Goal: Contribute content

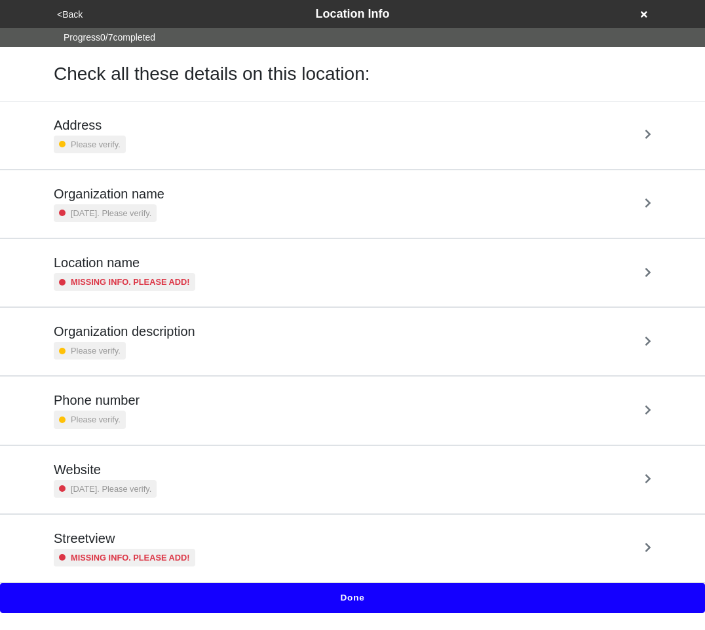
click at [355, 595] on button "Done" at bounding box center [352, 598] width 705 height 30
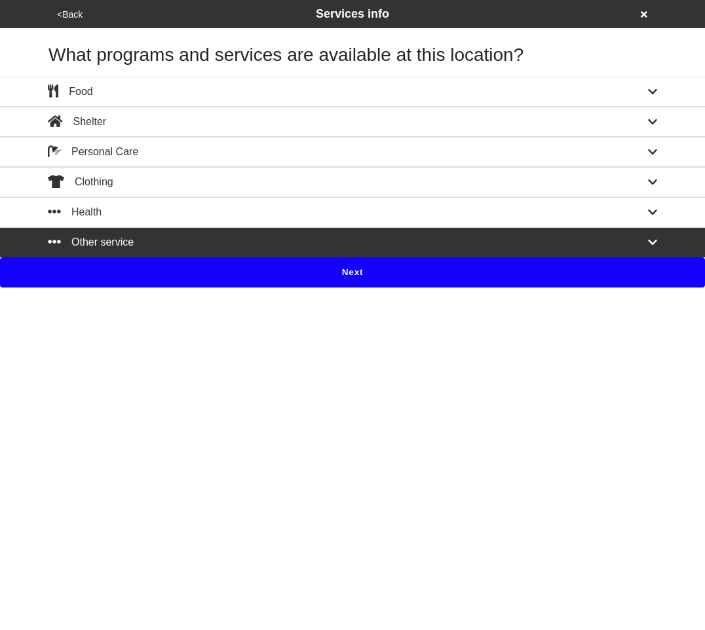
click at [312, 239] on div "Other service" at bounding box center [352, 243] width 629 height 16
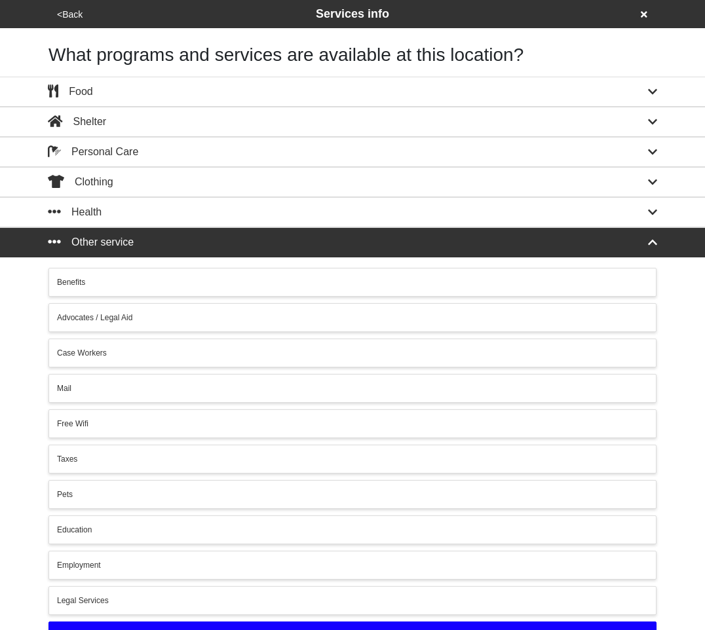
scroll to position [103, 0]
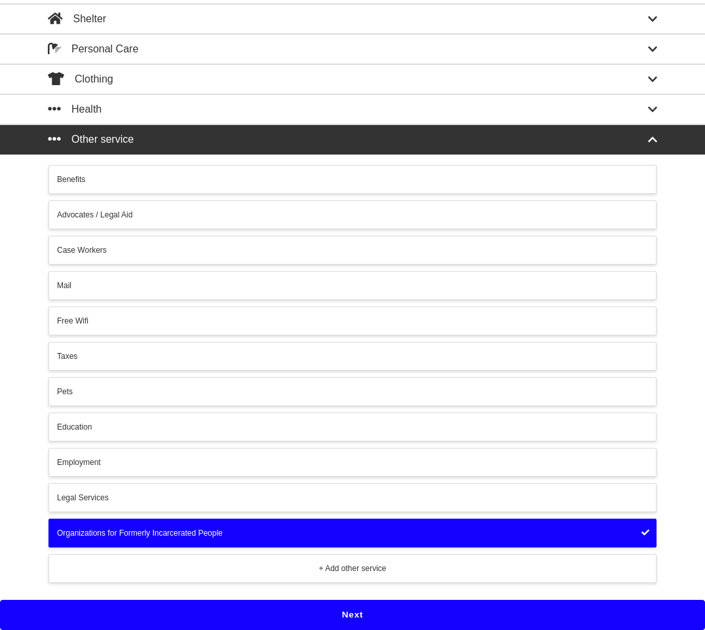
click at [374, 614] on button "Next" at bounding box center [352, 615] width 705 height 30
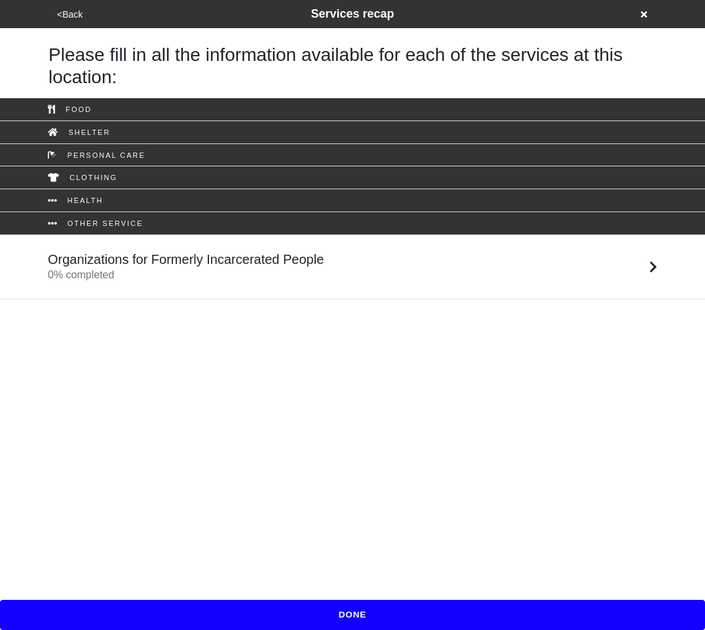
click at [307, 259] on h5 "Organizations for Formerly Incarcerated People" at bounding box center [186, 260] width 276 height 16
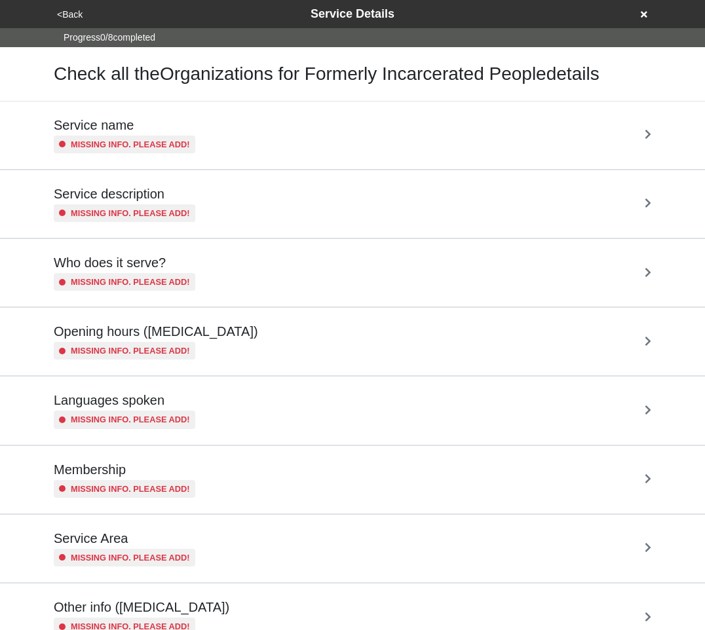
scroll to position [52, 0]
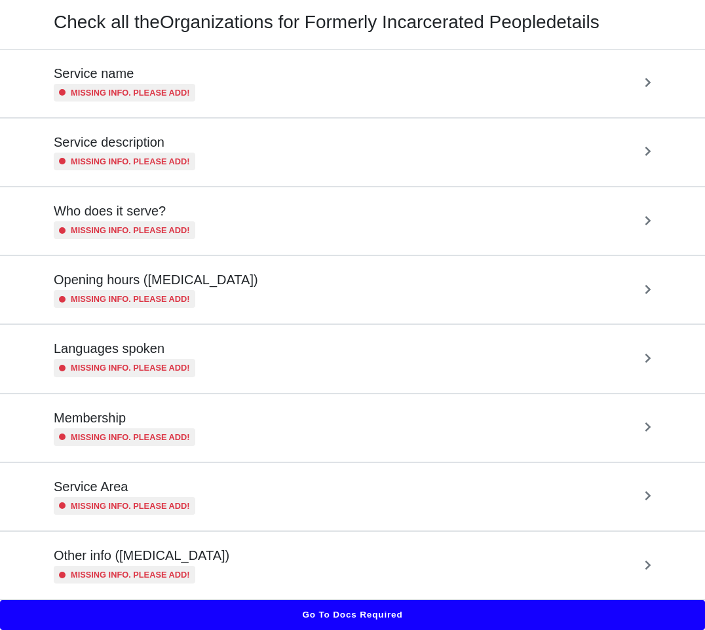
click at [264, 292] on div "Opening hours (coronavirus) Missing info. Please add!" at bounding box center [352, 290] width 597 height 36
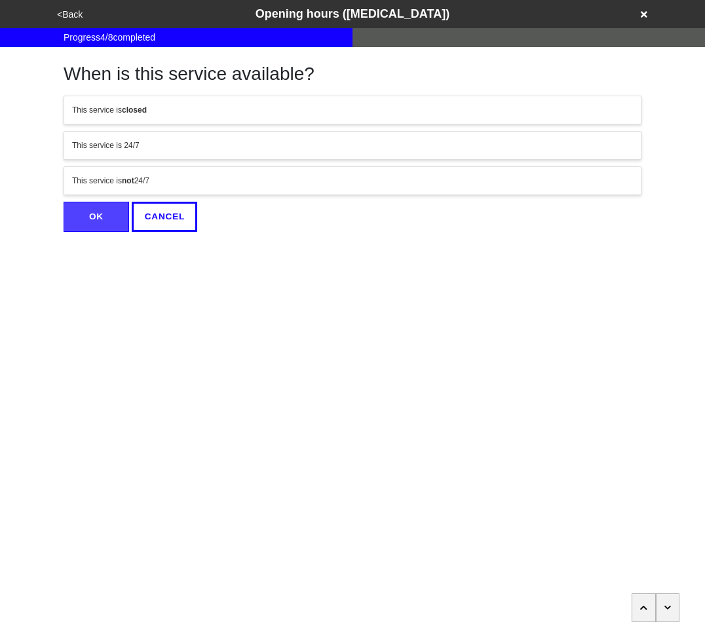
click at [422, 284] on html "<Back Opening hours ([MEDICAL_DATA]) Progress 4 / 8 completed When is this serv…" at bounding box center [352, 142] width 705 height 284
click at [307, 182] on div "This service is not 24/7" at bounding box center [352, 181] width 561 height 12
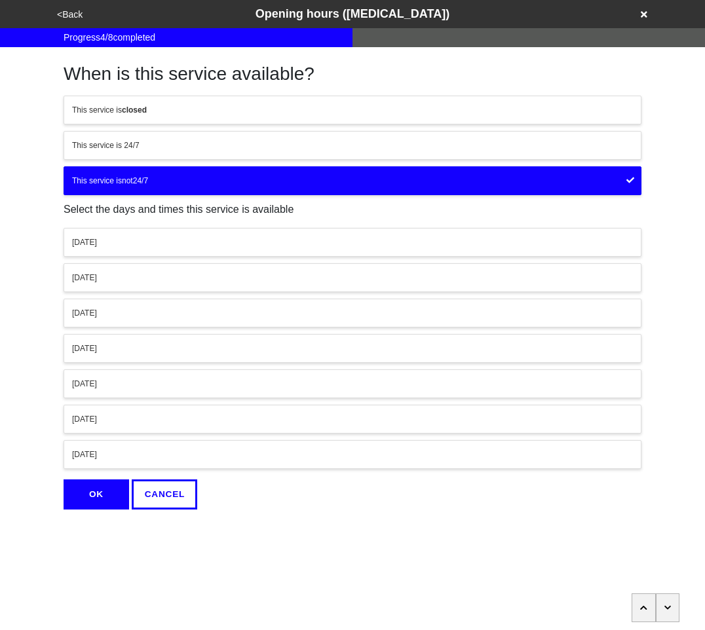
click at [260, 246] on div "[DATE]" at bounding box center [352, 242] width 561 height 12
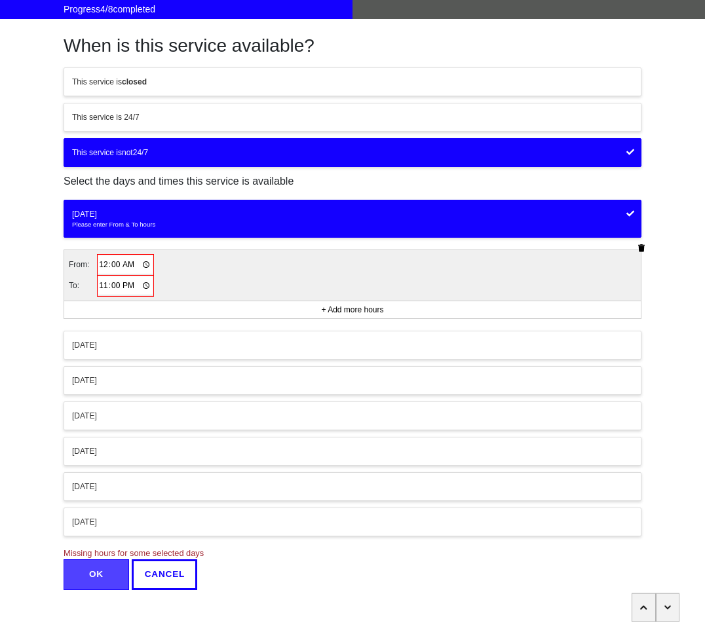
scroll to position [38, 0]
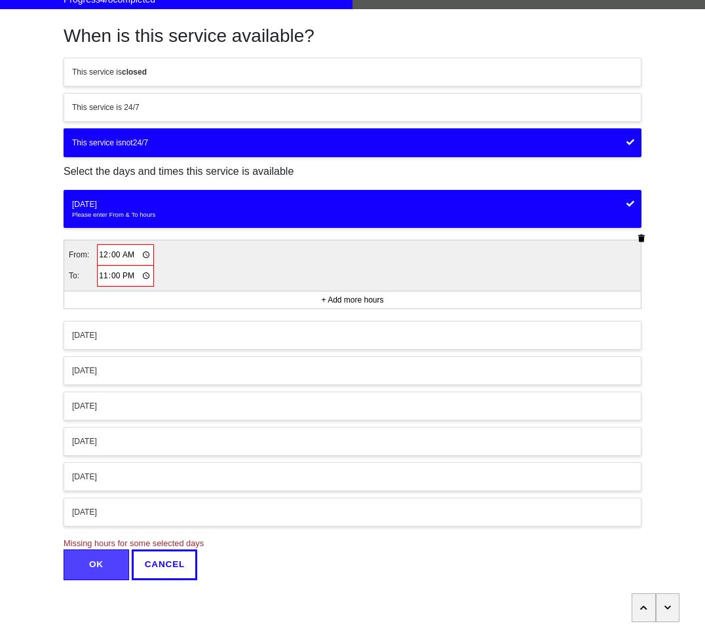
click at [107, 255] on input "00:00" at bounding box center [125, 255] width 54 height 19
click at [102, 255] on input "00:00" at bounding box center [125, 255] width 54 height 19
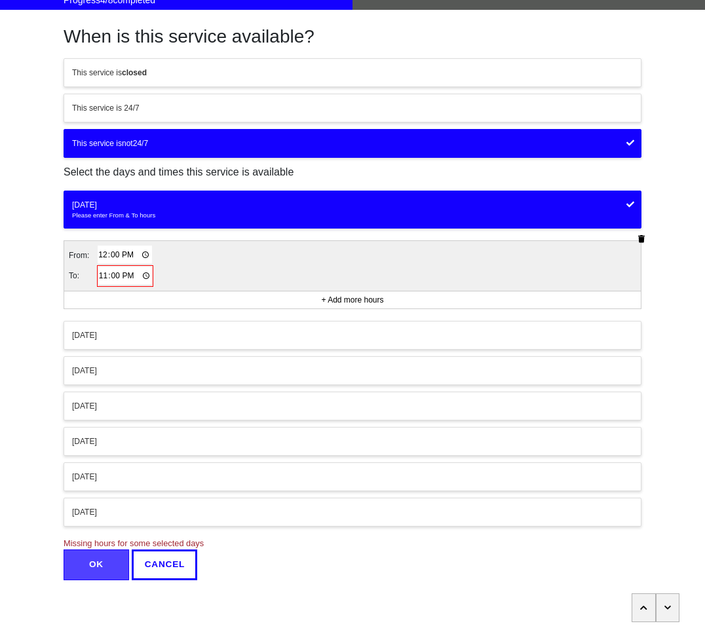
type input "00:00"
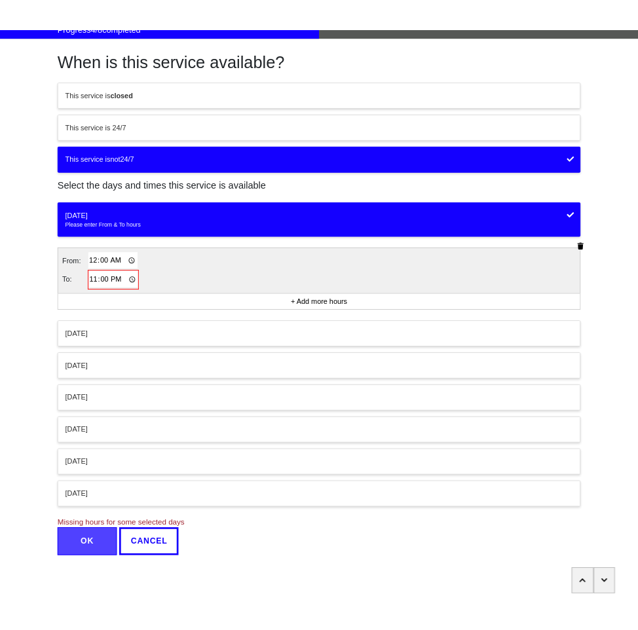
scroll to position [0, 0]
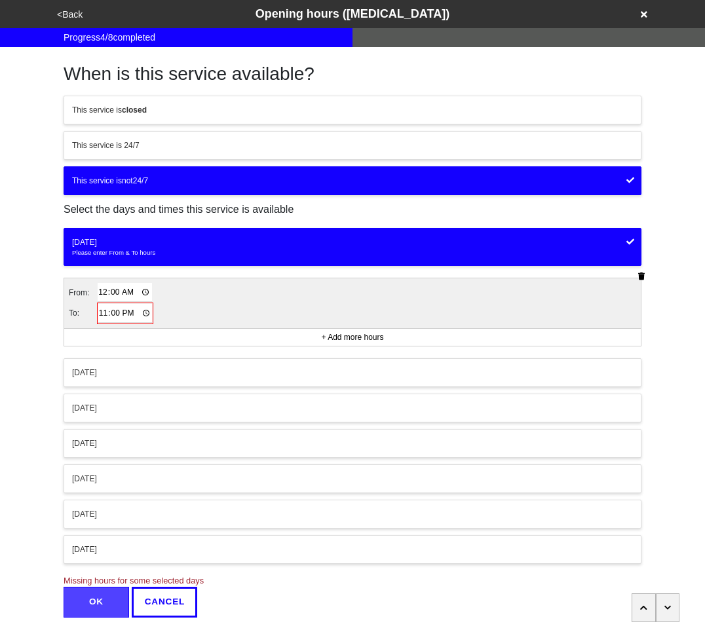
click at [107, 310] on input "23:00" at bounding box center [125, 313] width 54 height 19
click at [100, 309] on input "23:00" at bounding box center [125, 313] width 54 height 19
type input "22:00"
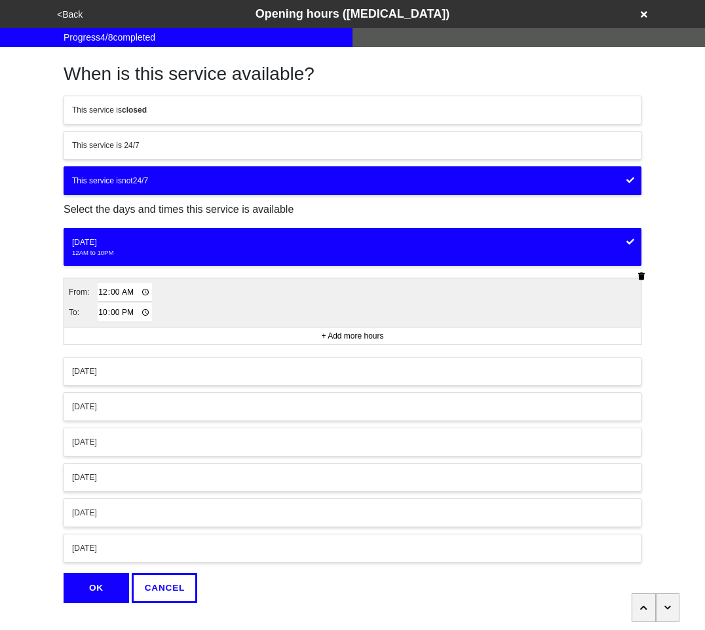
click at [219, 311] on div "From: 00:00 To: 22:00" at bounding box center [352, 302] width 576 height 48
click at [102, 578] on button "OK" at bounding box center [97, 588] width 66 height 30
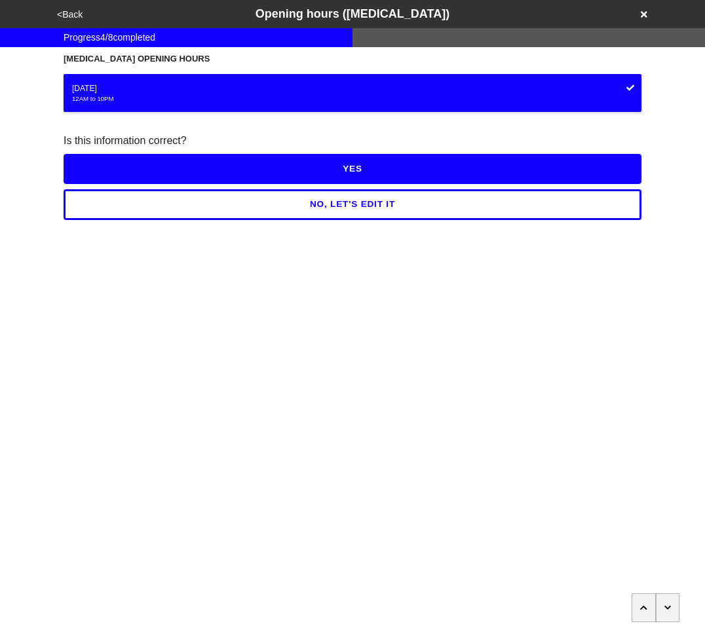
click at [415, 204] on button "NO, LET'S EDIT IT" at bounding box center [353, 204] width 578 height 30
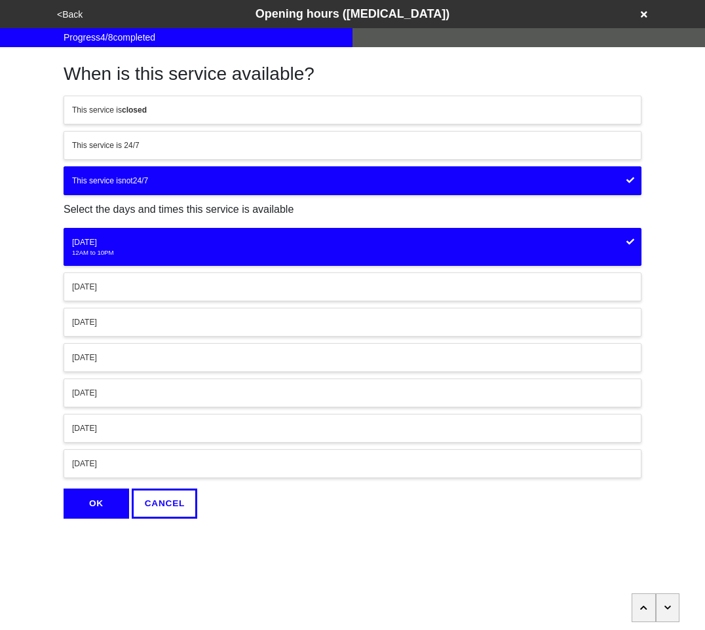
click at [80, 505] on button "OK" at bounding box center [97, 504] width 66 height 30
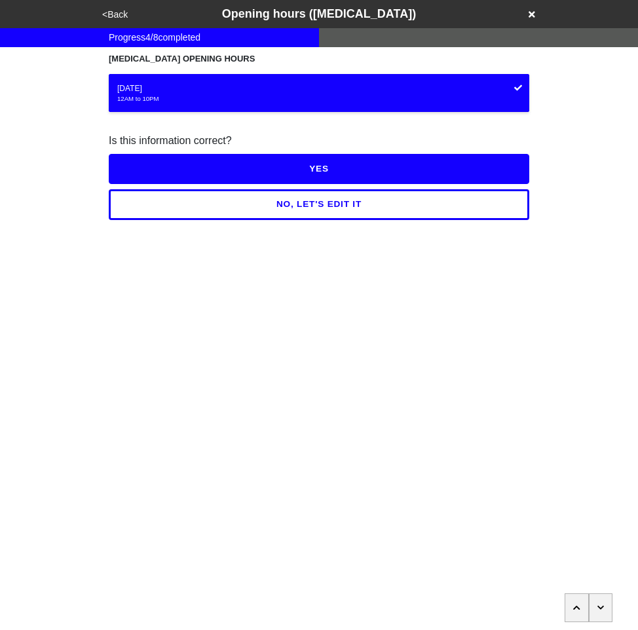
click at [354, 210] on button "NO, LET'S EDIT IT" at bounding box center [319, 204] width 421 height 30
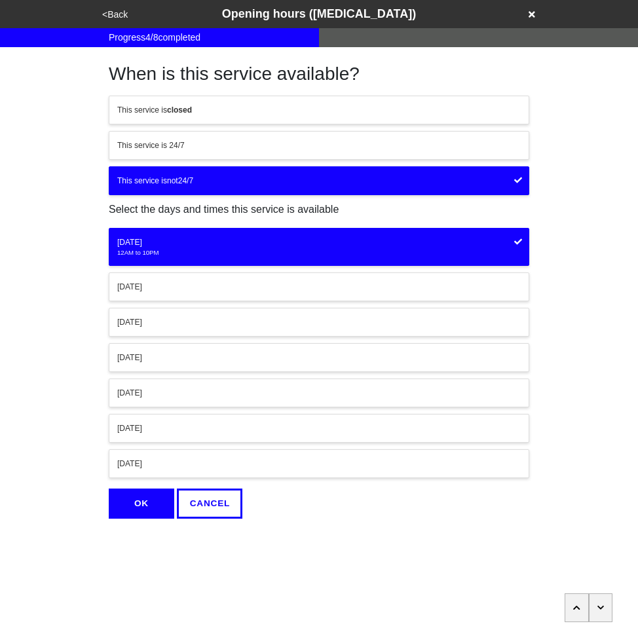
click at [124, 517] on button "OK" at bounding box center [142, 504] width 66 height 30
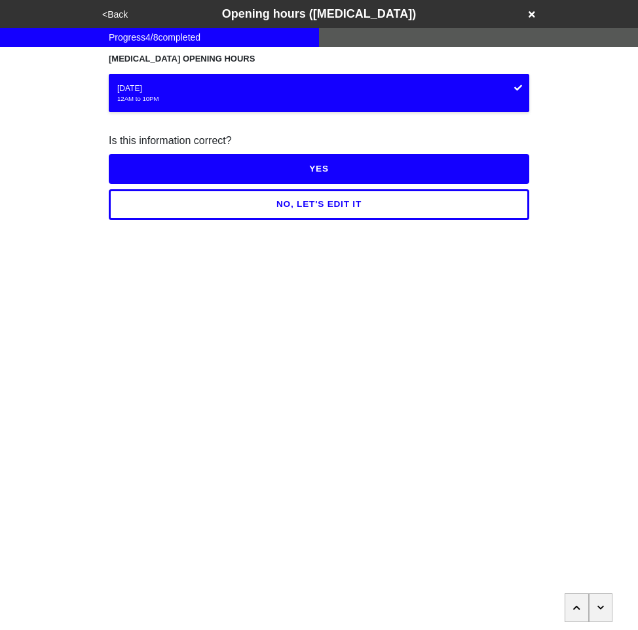
click at [117, 14] on button "<Back" at bounding box center [114, 14] width 33 height 15
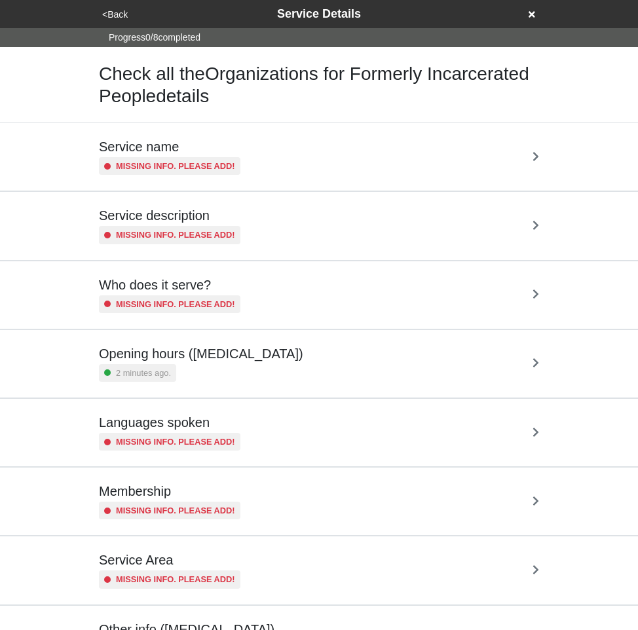
click at [242, 297] on div "Who does it serve? Missing info. Please add!" at bounding box center [319, 295] width 440 height 36
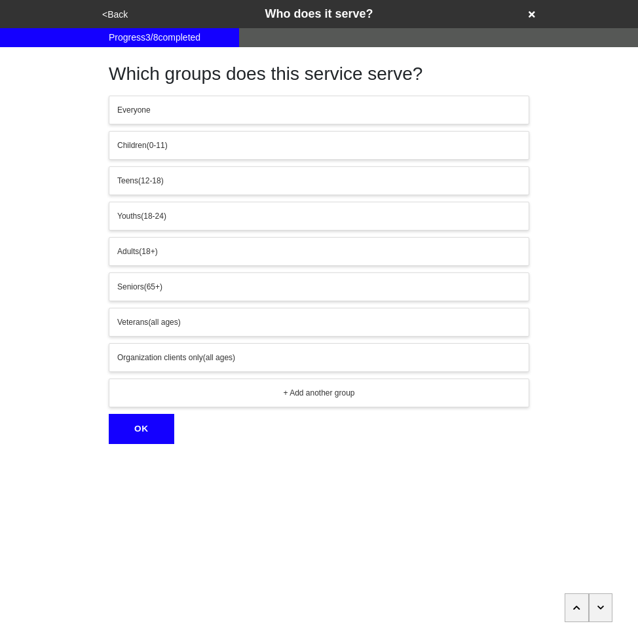
click at [217, 147] on div "Children (0-11)" at bounding box center [319, 146] width 404 height 12
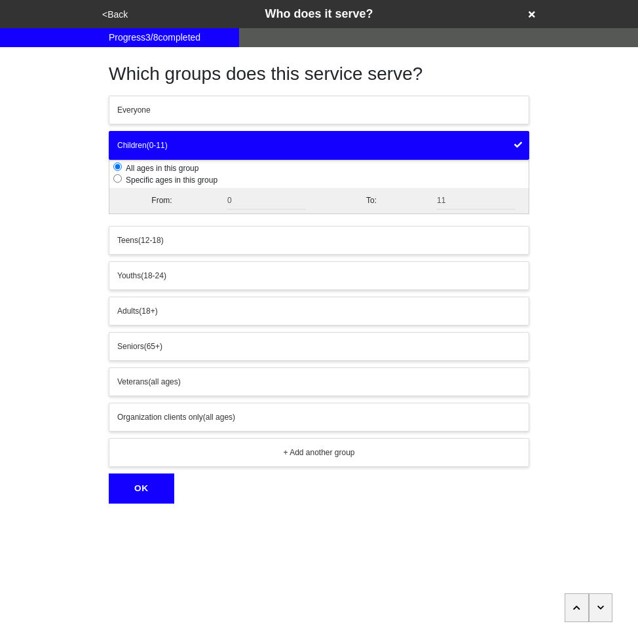
click at [152, 483] on button "OK" at bounding box center [142, 489] width 66 height 30
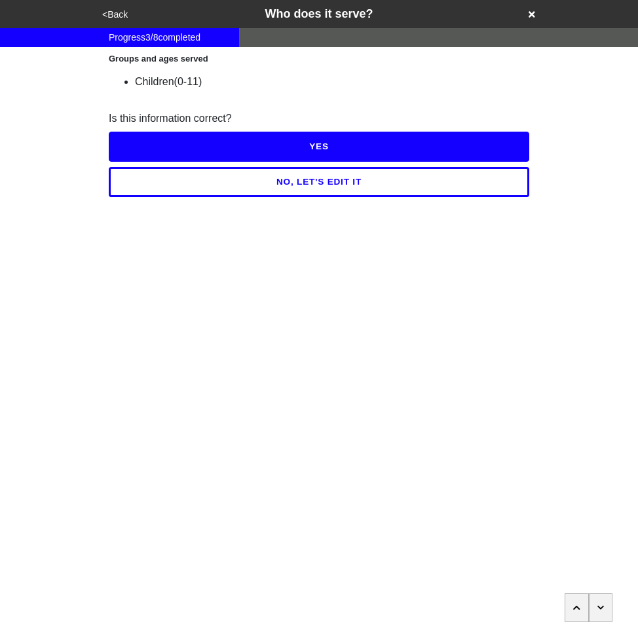
click at [295, 181] on button "NO, LET'S EDIT IT" at bounding box center [319, 182] width 421 height 30
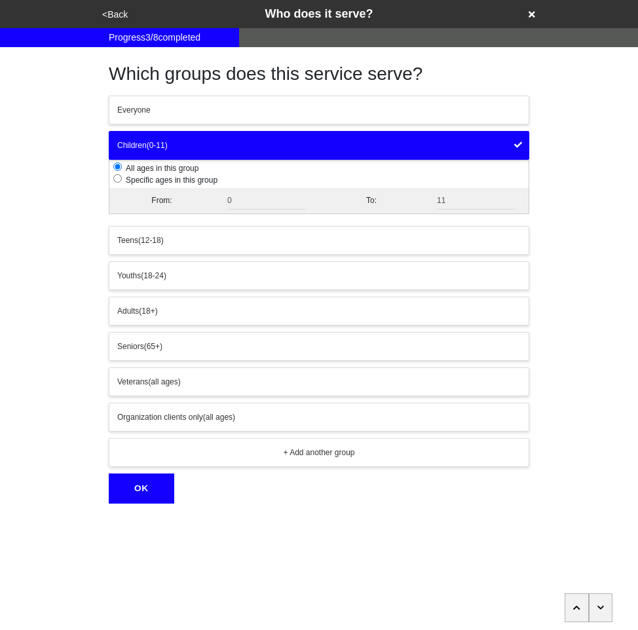
click at [218, 237] on div "Teens (12-18)" at bounding box center [319, 241] width 404 height 12
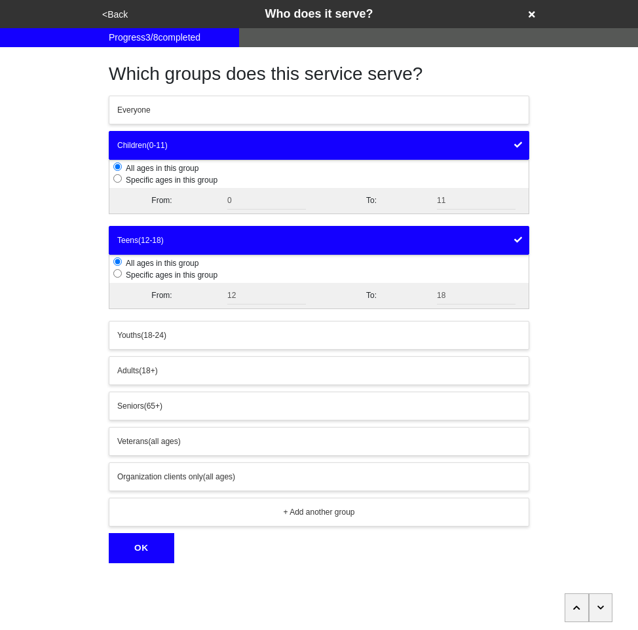
click at [185, 408] on div "Seniors (65+)" at bounding box center [319, 406] width 404 height 12
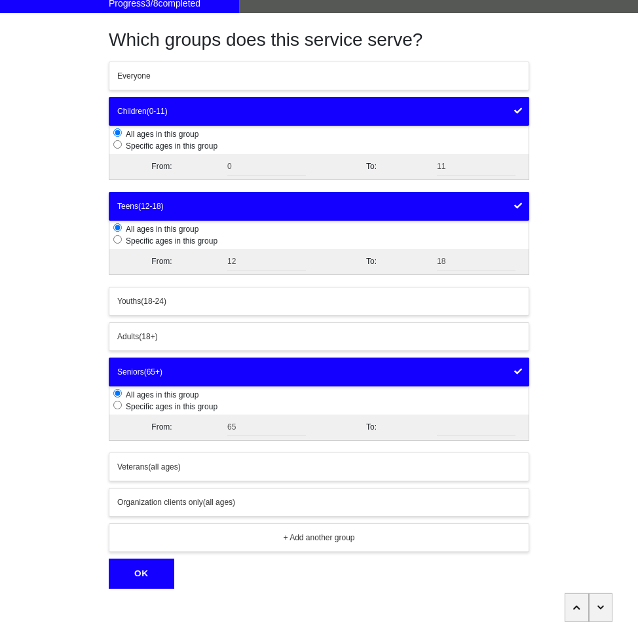
scroll to position [45, 0]
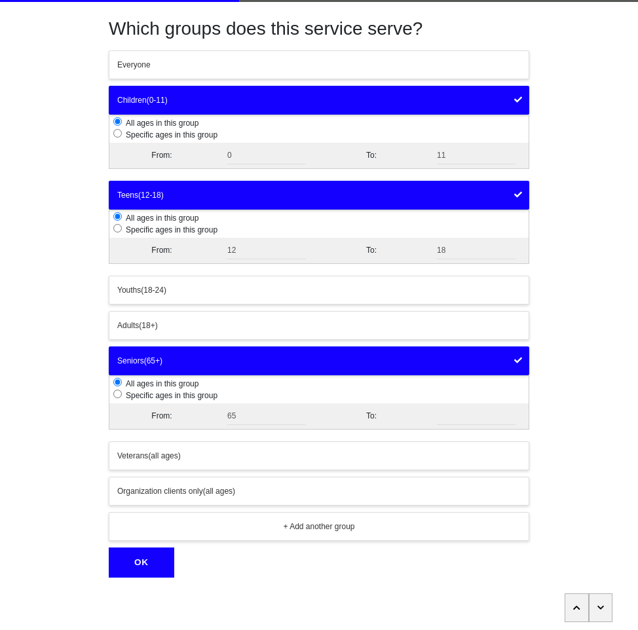
click at [227, 529] on div "+ Add another group" at bounding box center [319, 527] width 404 height 12
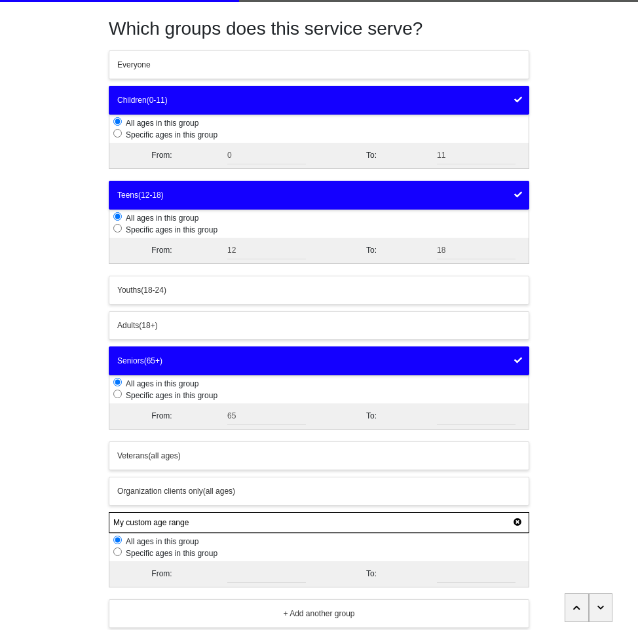
type input "My custom age range"
click at [170, 553] on span "Specific ages in this group" at bounding box center [170, 553] width 96 height 9
radio input "false"
radio input "true"
click at [257, 566] on input "number" at bounding box center [266, 574] width 79 height 18
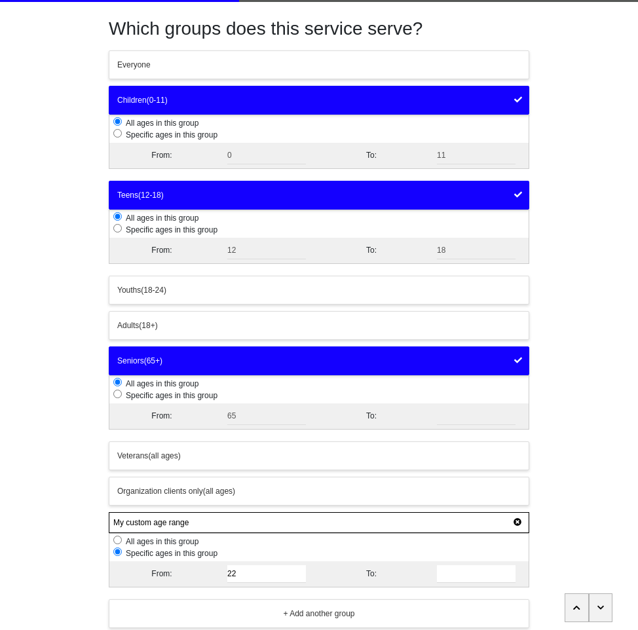
type input "22"
type input "24"
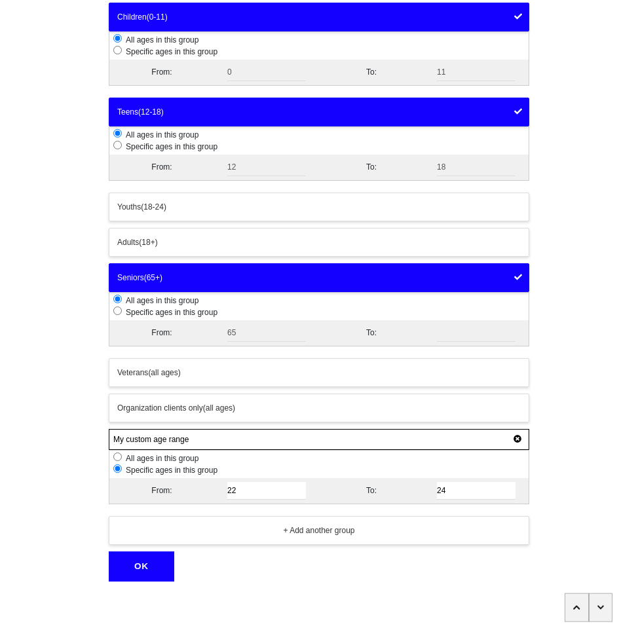
scroll to position [132, 0]
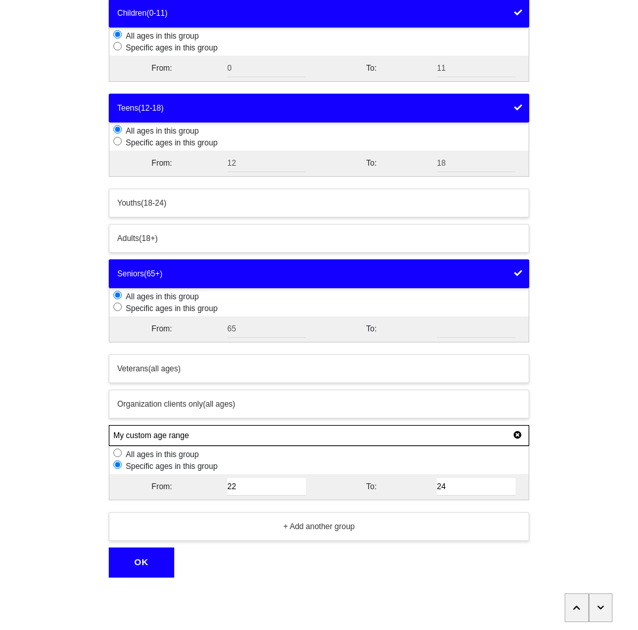
click at [143, 564] on button "OK" at bounding box center [142, 563] width 66 height 30
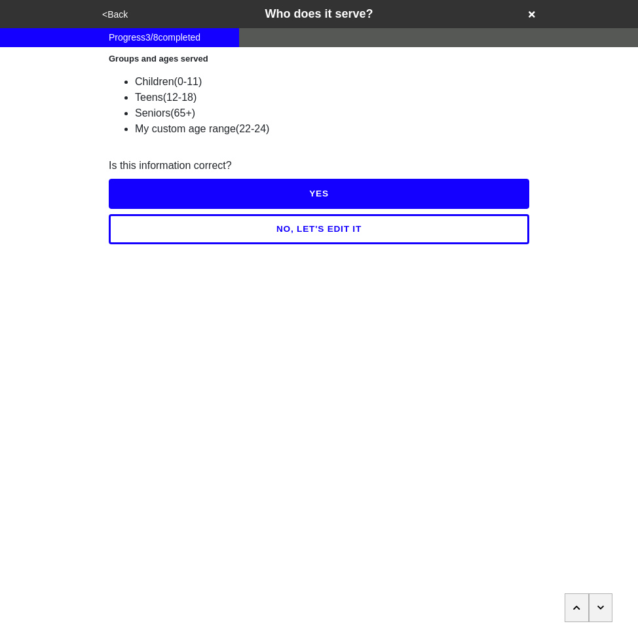
click at [369, 230] on button "NO, LET'S EDIT IT" at bounding box center [319, 229] width 421 height 30
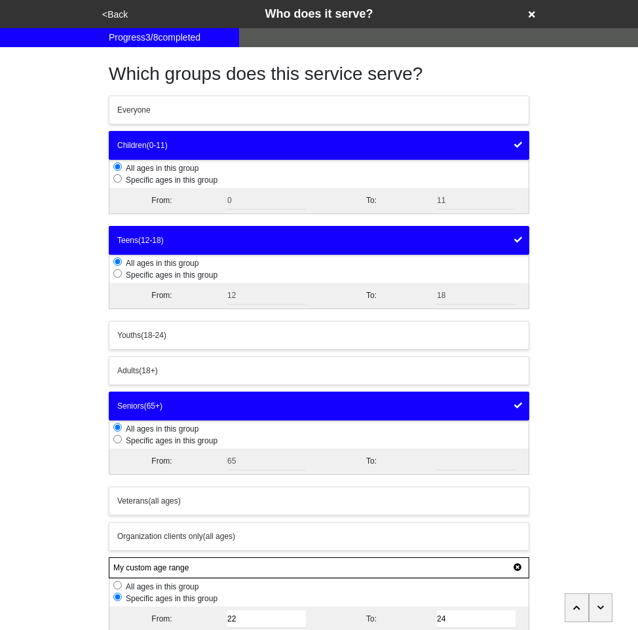
click at [104, 16] on button "<Back" at bounding box center [114, 14] width 33 height 15
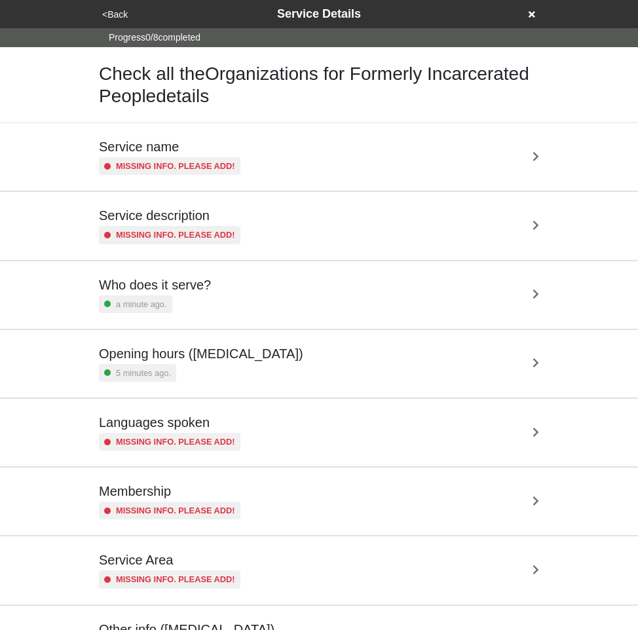
click at [263, 290] on div "Who does it serve? a minute ago." at bounding box center [319, 295] width 440 height 36
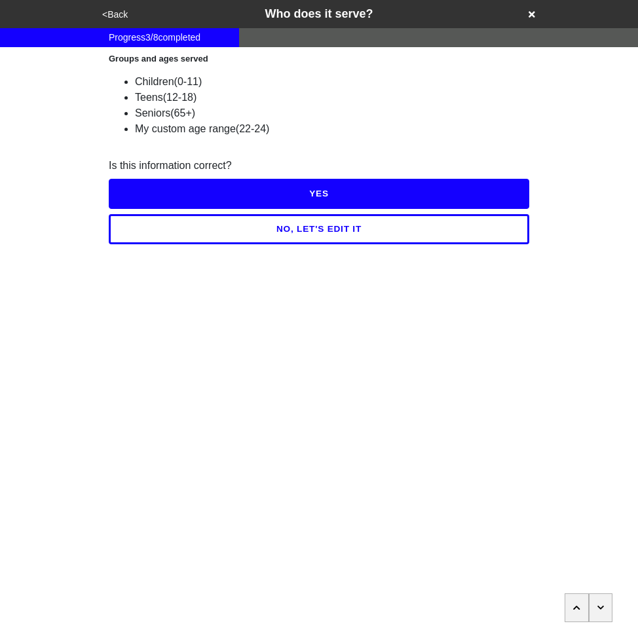
click at [295, 231] on button "NO, LET'S EDIT IT" at bounding box center [319, 229] width 421 height 30
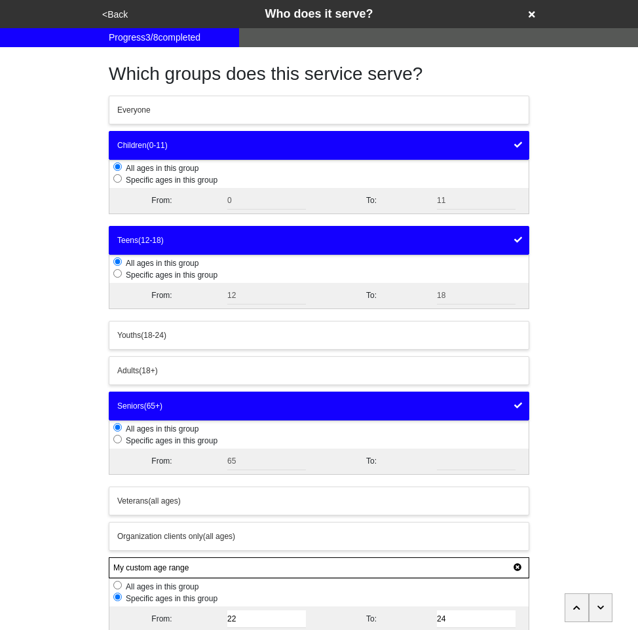
scroll to position [132, 0]
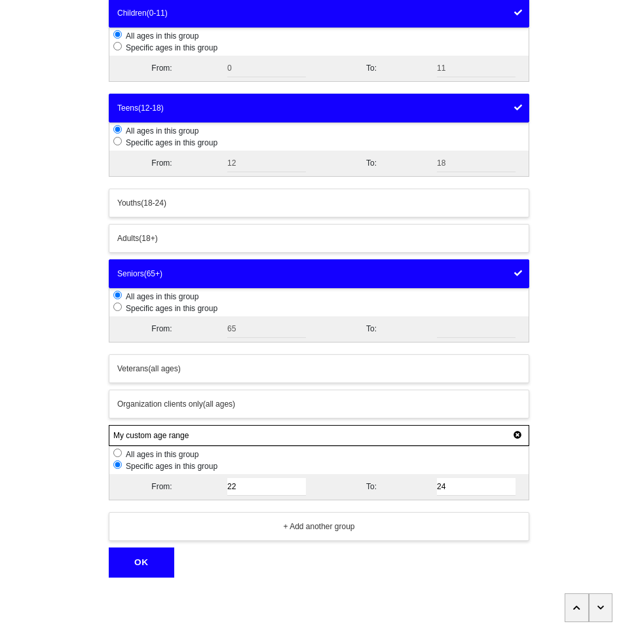
click at [197, 404] on span "Organization clients only" at bounding box center [160, 404] width 86 height 9
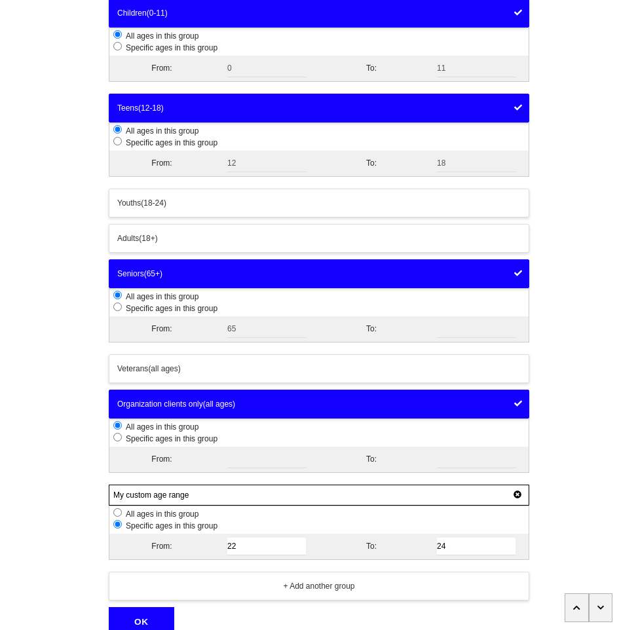
click at [164, 618] on button "OK" at bounding box center [142, 622] width 66 height 30
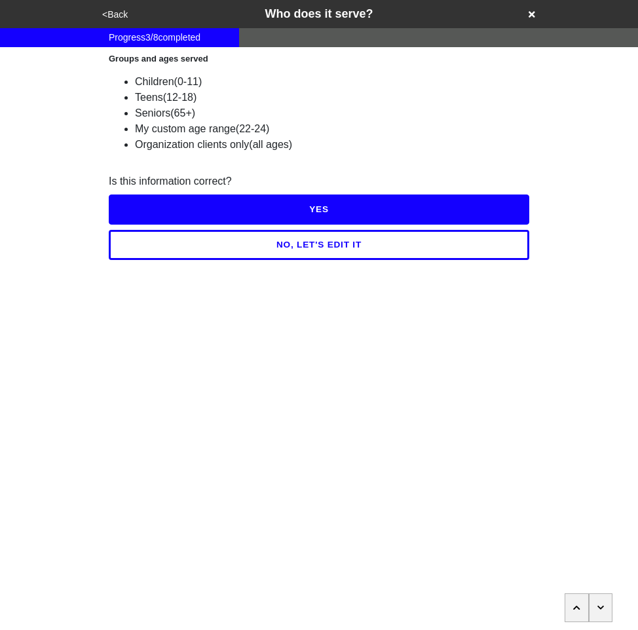
scroll to position [0, 0]
click at [325, 253] on button "NO, LET'S EDIT IT" at bounding box center [319, 245] width 421 height 30
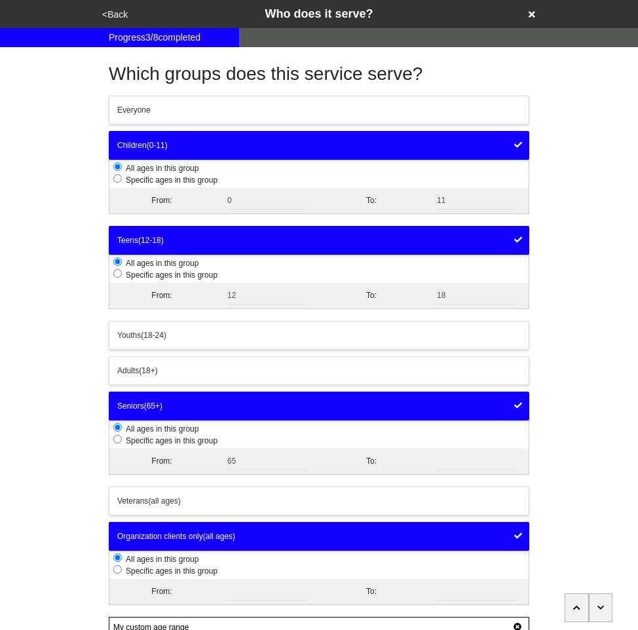
click at [569, 153] on div "<Back Who does it serve? Progress 3 / 8 completed Which groups does this servic…" at bounding box center [319, 385] width 638 height 770
drag, startPoint x: 212, startPoint y: 173, endPoint x: 128, endPoint y: 168, distance: 83.4
click at [128, 168] on li "All ages in this group" at bounding box center [320, 168] width 415 height 12
copy span "All ages in this group"
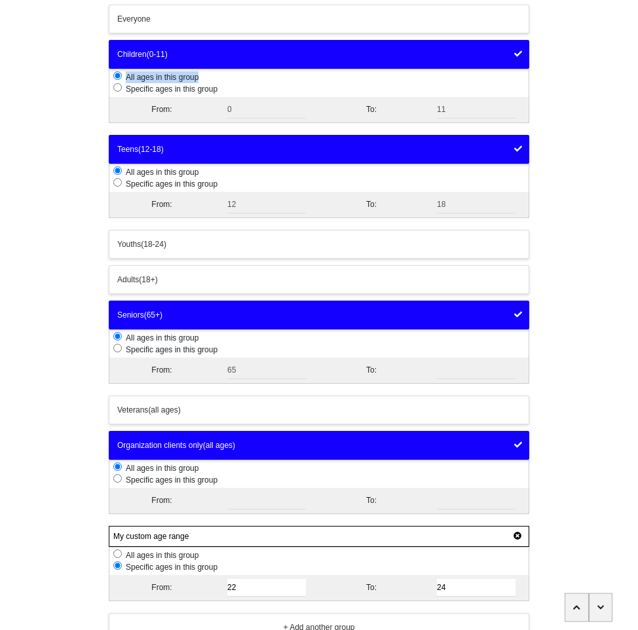
scroll to position [192, 0]
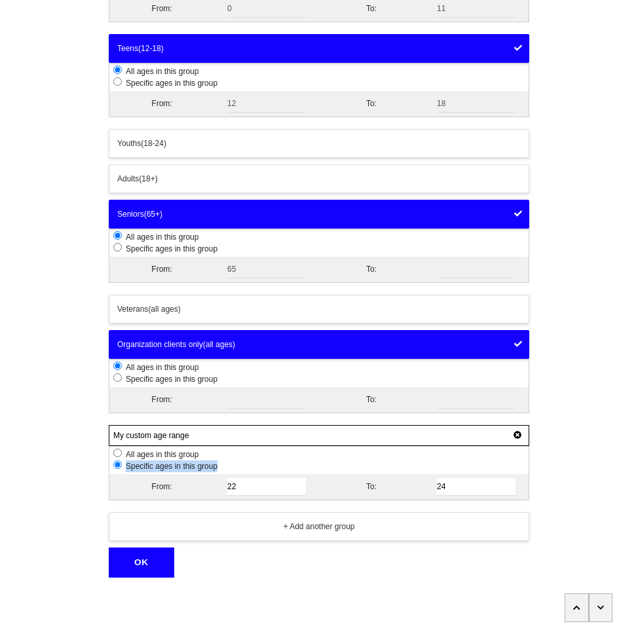
drag, startPoint x: 223, startPoint y: 468, endPoint x: 119, endPoint y: 472, distance: 103.6
click at [119, 472] on li "Specific ages in this group" at bounding box center [320, 467] width 415 height 12
drag, startPoint x: 213, startPoint y: 455, endPoint x: 119, endPoint y: 451, distance: 93.8
click at [119, 451] on li "All ages in this group" at bounding box center [320, 455] width 415 height 12
copy span "All ages in this group"
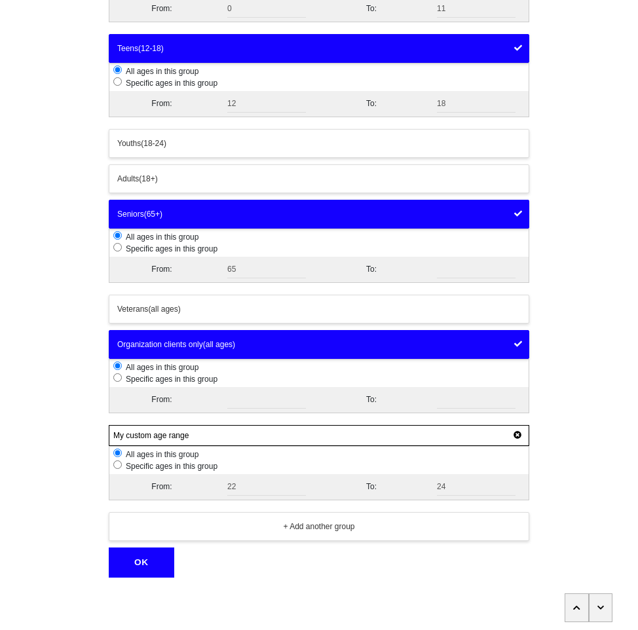
click at [258, 463] on li "Specific ages in this group" at bounding box center [320, 467] width 415 height 12
radio input "false"
radio input "true"
drag, startPoint x: 212, startPoint y: 455, endPoint x: 126, endPoint y: 455, distance: 85.8
click at [126, 455] on li "All ages in this group" at bounding box center [320, 455] width 415 height 12
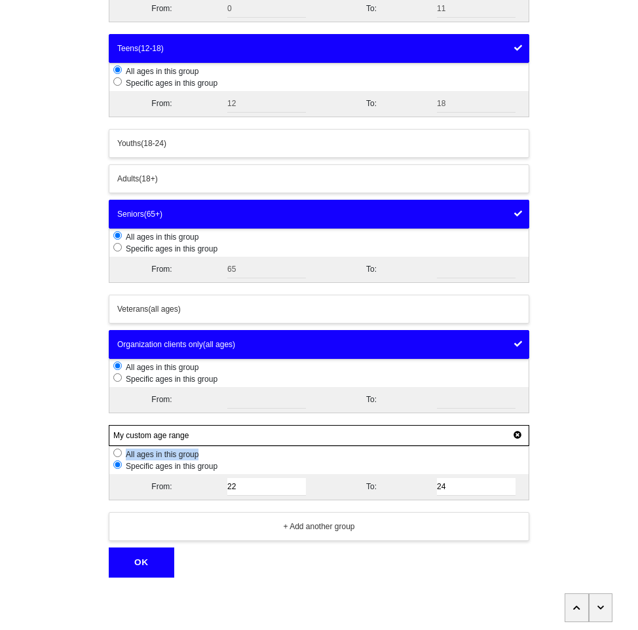
radio input "true"
copy span "All ages in this group"
click at [83, 462] on div "<Back Who does it serve? Progress 3 / 8 completed Which groups does this servic…" at bounding box center [319, 193] width 638 height 770
drag, startPoint x: 96, startPoint y: 343, endPoint x: 249, endPoint y: 333, distance: 152.9
click at [249, 333] on div "Which groups does this service serve? Everyone Children (0-11) All ages in this…" at bounding box center [319, 216] width 452 height 723
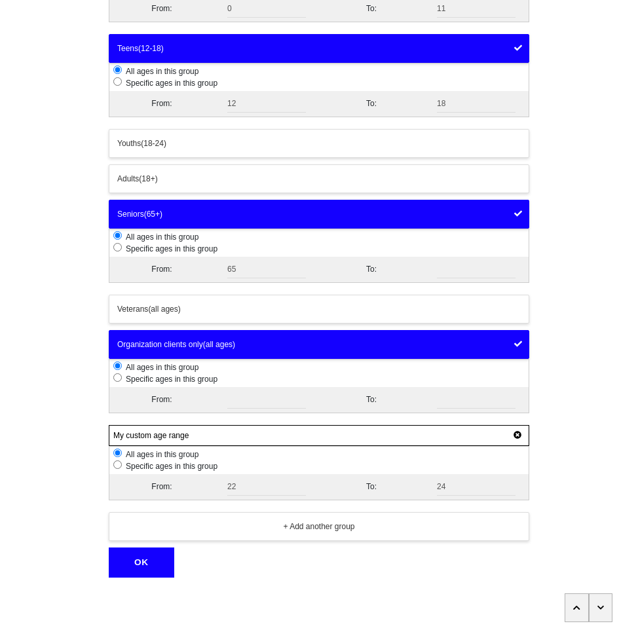
drag, startPoint x: 241, startPoint y: 344, endPoint x: 75, endPoint y: 340, distance: 165.8
click at [75, 340] on div "<Back Who does it serve? Progress 3 / 8 completed Which groups does this servic…" at bounding box center [319, 193] width 638 height 770
click at [238, 349] on div "Organization clients only (all ages)" at bounding box center [319, 345] width 404 height 12
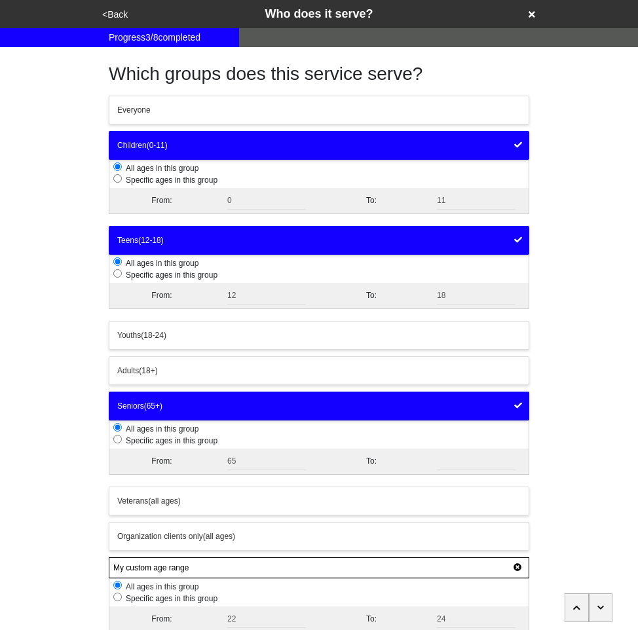
scroll to position [132, 0]
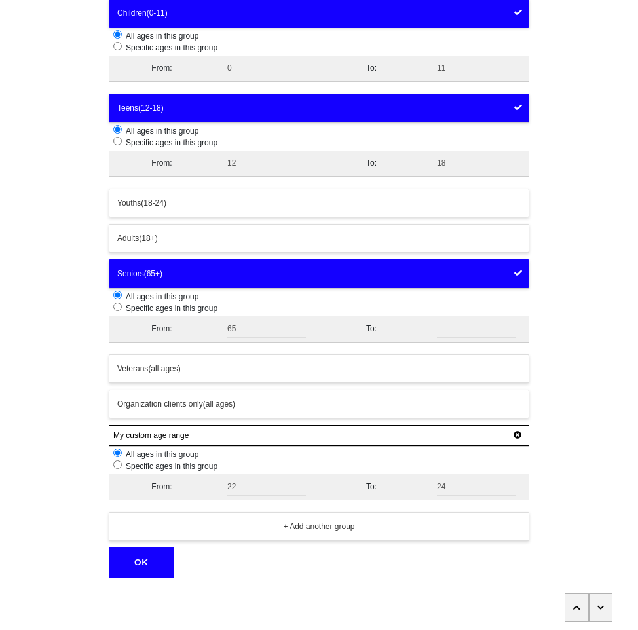
click at [624, 138] on div "<Back Who does it serve? Progress 3 / 8 completed Which groups does this servic…" at bounding box center [319, 223] width 638 height 710
drag, startPoint x: 217, startPoint y: 454, endPoint x: 120, endPoint y: 459, distance: 97.7
click at [120, 459] on li "All ages in this group" at bounding box center [320, 455] width 415 height 12
copy li "All ages in this group"
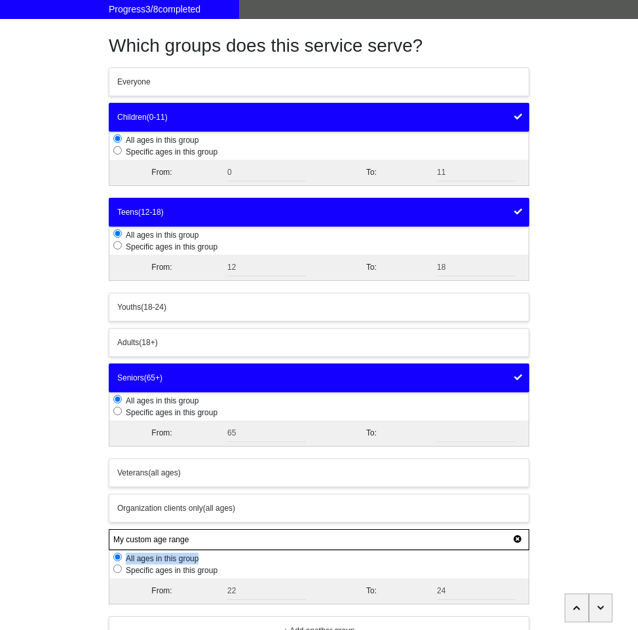
scroll to position [0, 0]
